Goal: Find specific page/section: Find specific page/section

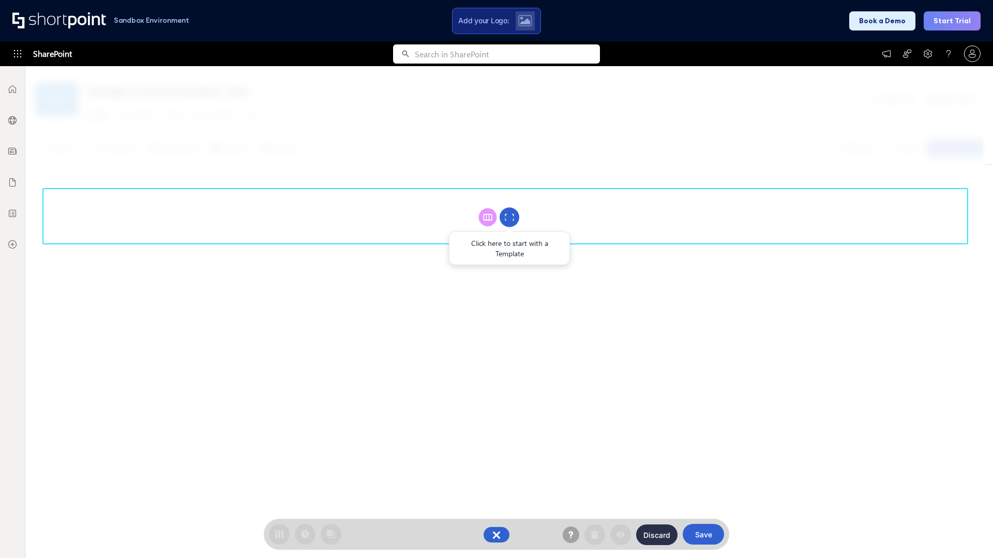
click at [509, 217] on circle at bounding box center [509, 218] width 20 height 20
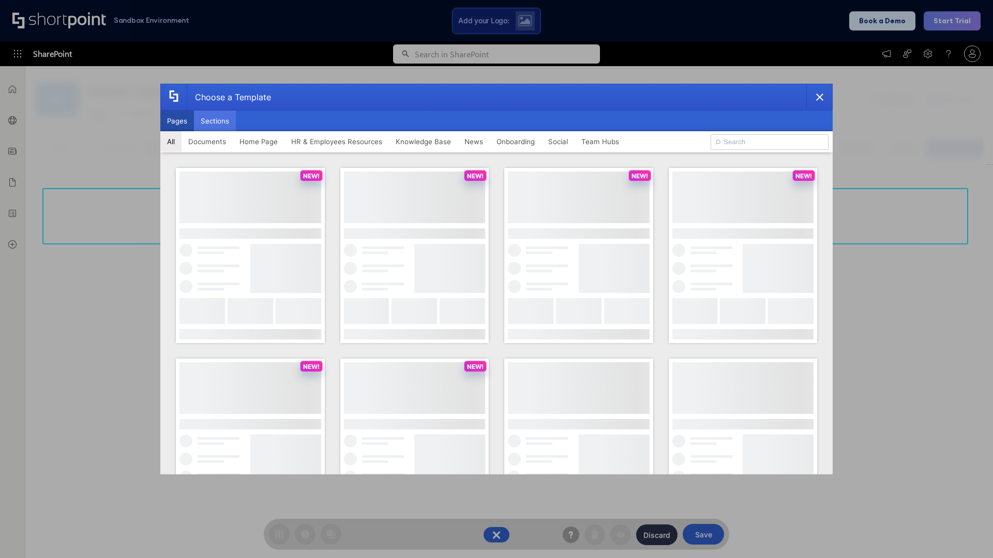
click at [215, 121] on button "Sections" at bounding box center [215, 121] width 42 height 21
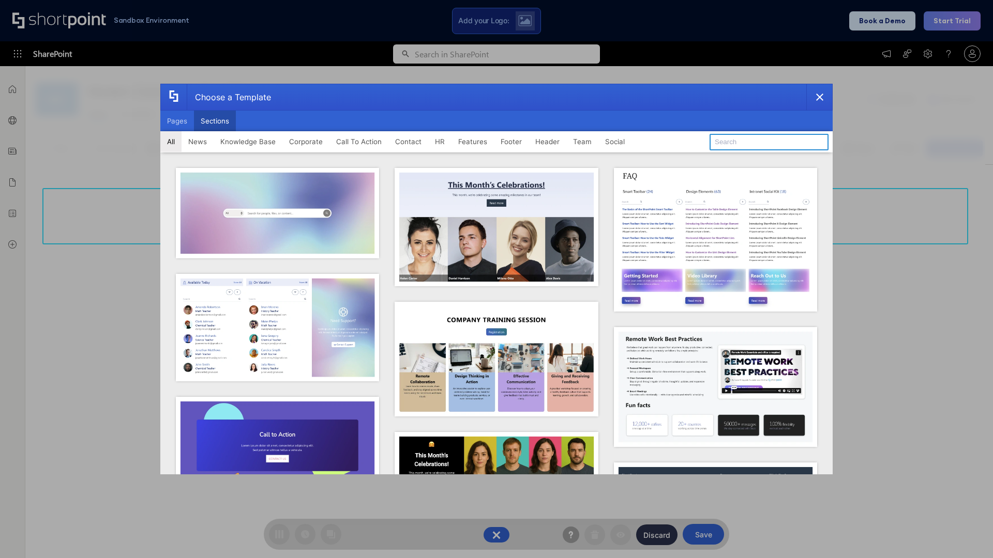
type input "Social News"
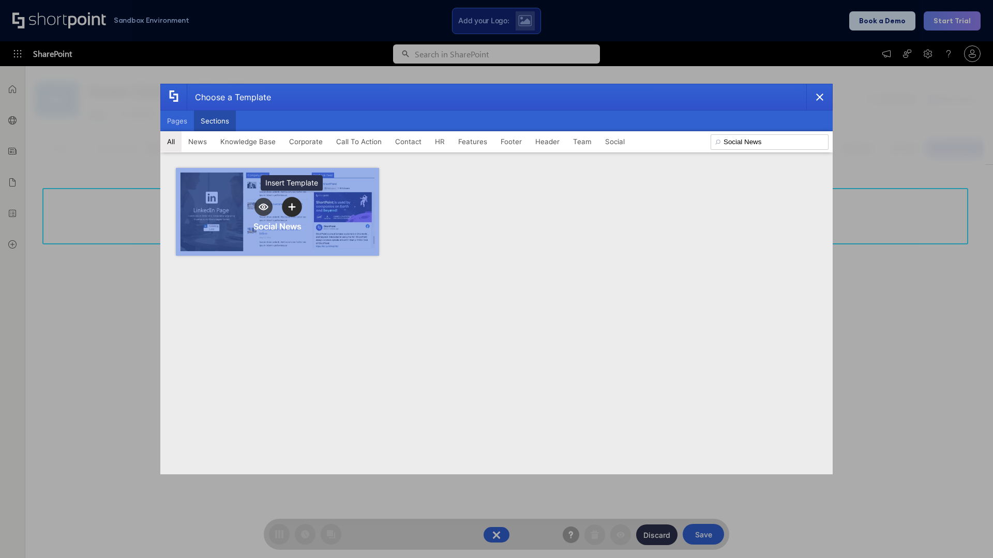
click at [292, 207] on icon "template selector" at bounding box center [291, 206] width 7 height 7
